Goal: Find specific page/section: Find specific page/section

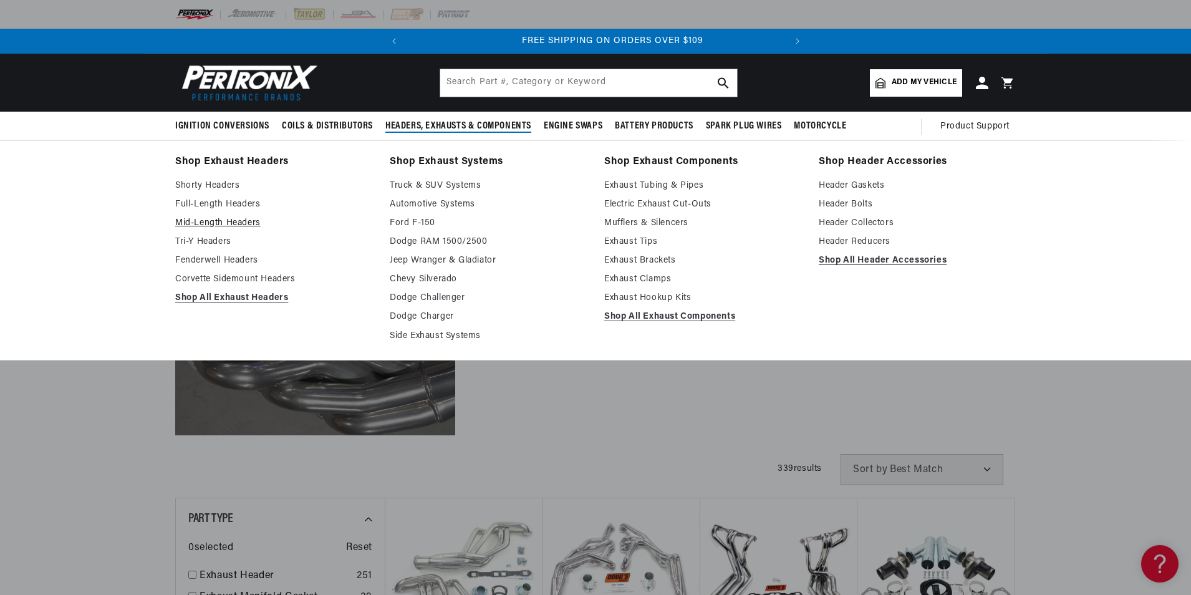
scroll to position [0, 378]
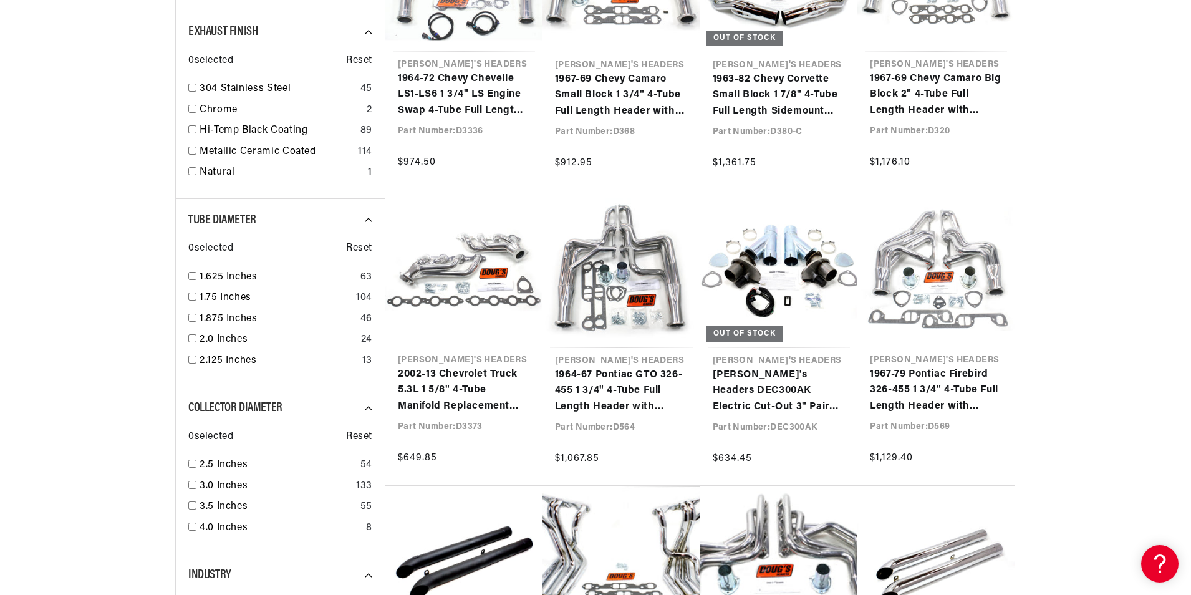
scroll to position [1310, 0]
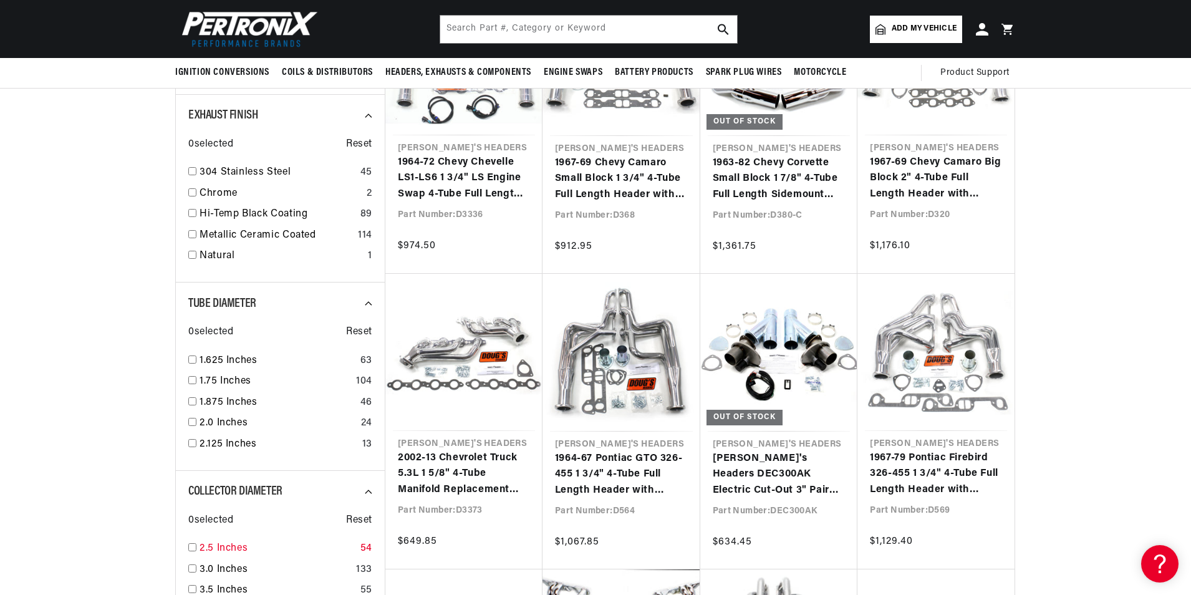
scroll to position [1060, 0]
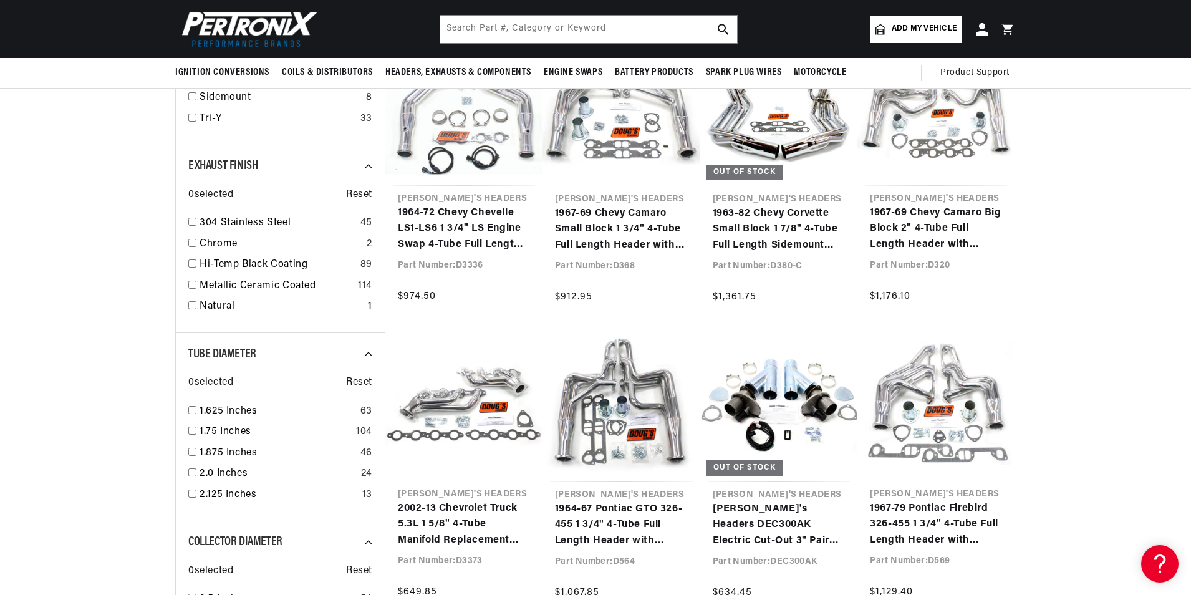
click at [187, 220] on div "Exhaust Finish 0 selected Reset 304 Stainless Steel 45 Chrome 2 Hi-Temp Black C…" at bounding box center [280, 239] width 210 height 188
click at [196, 221] on input "checkbox" at bounding box center [192, 222] width 8 height 8
checkbox input "true"
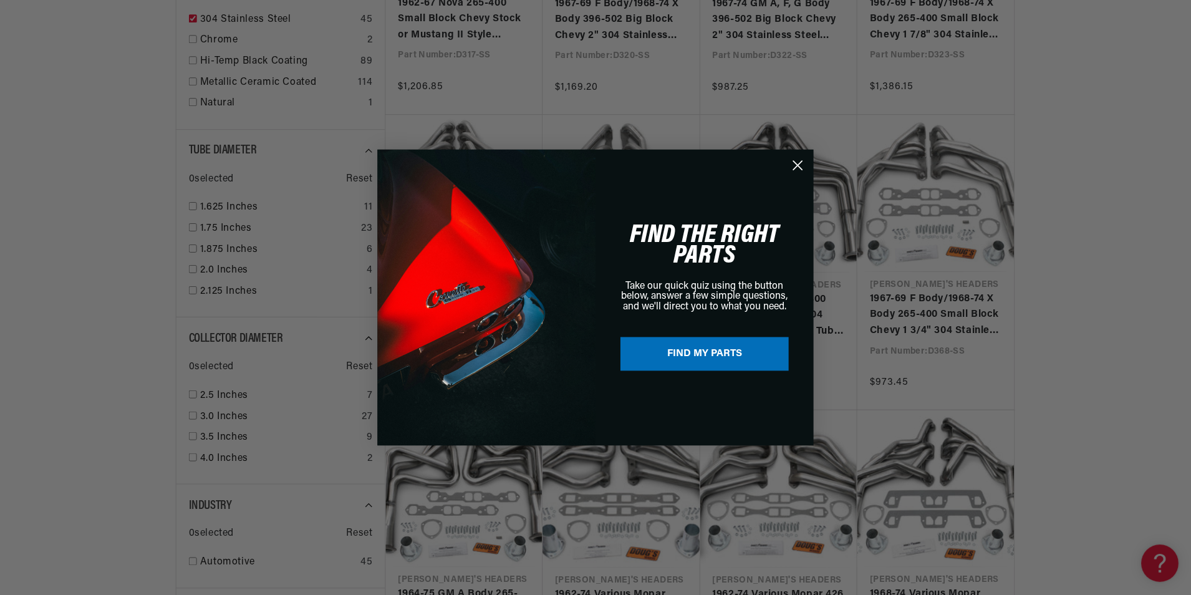
scroll to position [1060, 0]
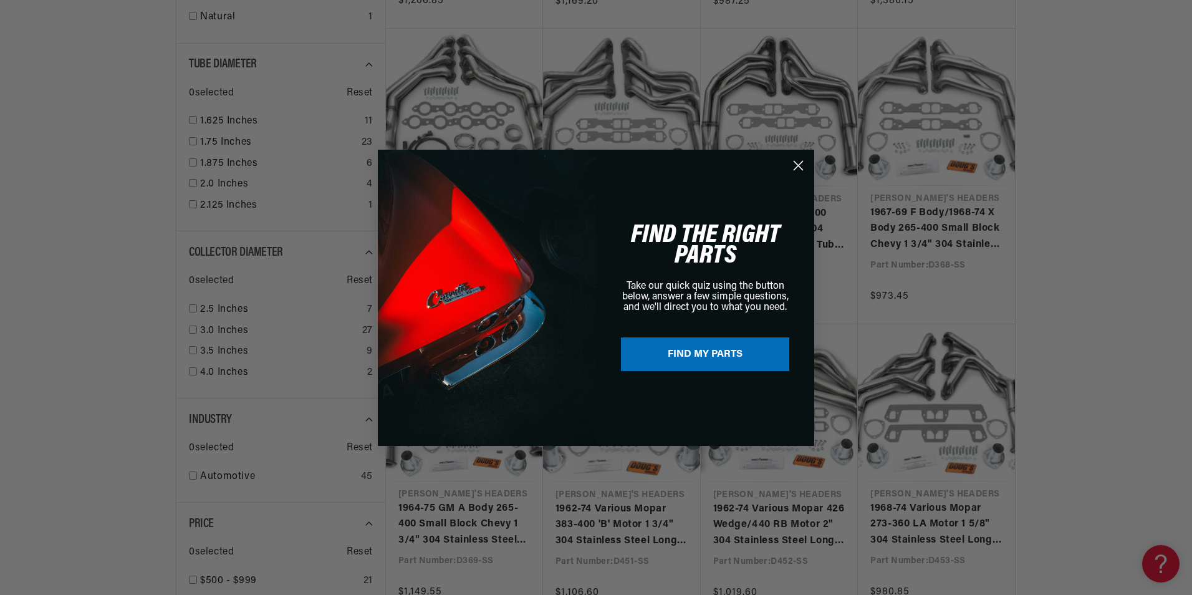
click at [797, 164] on icon "Close dialog" at bounding box center [799, 165] width 9 height 9
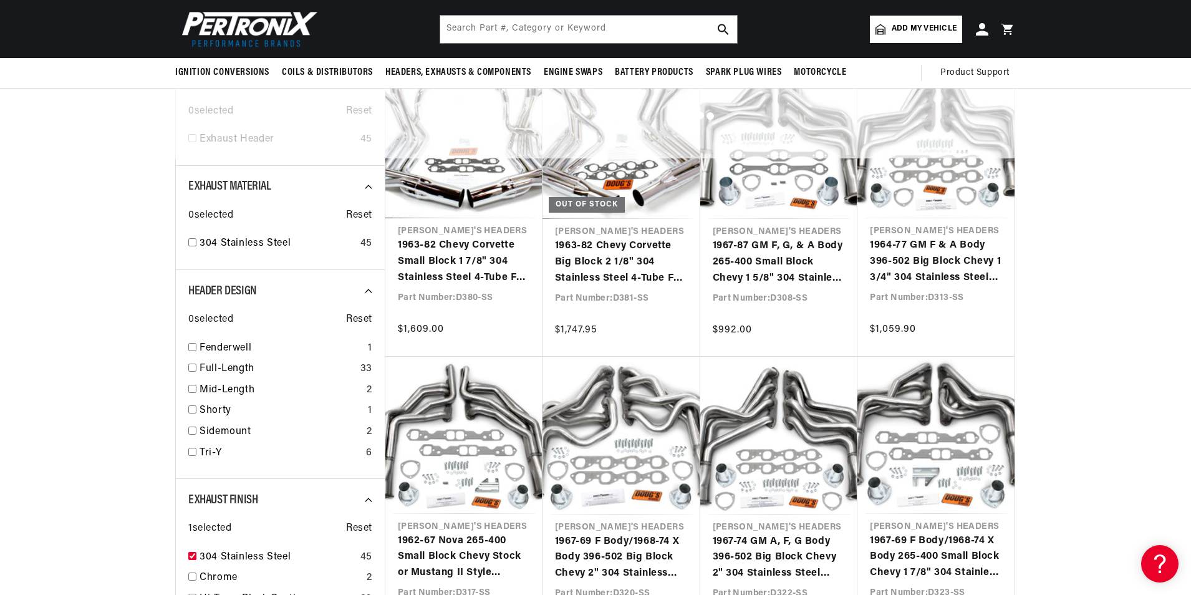
scroll to position [0, 378]
